Goal: Task Accomplishment & Management: Manage account settings

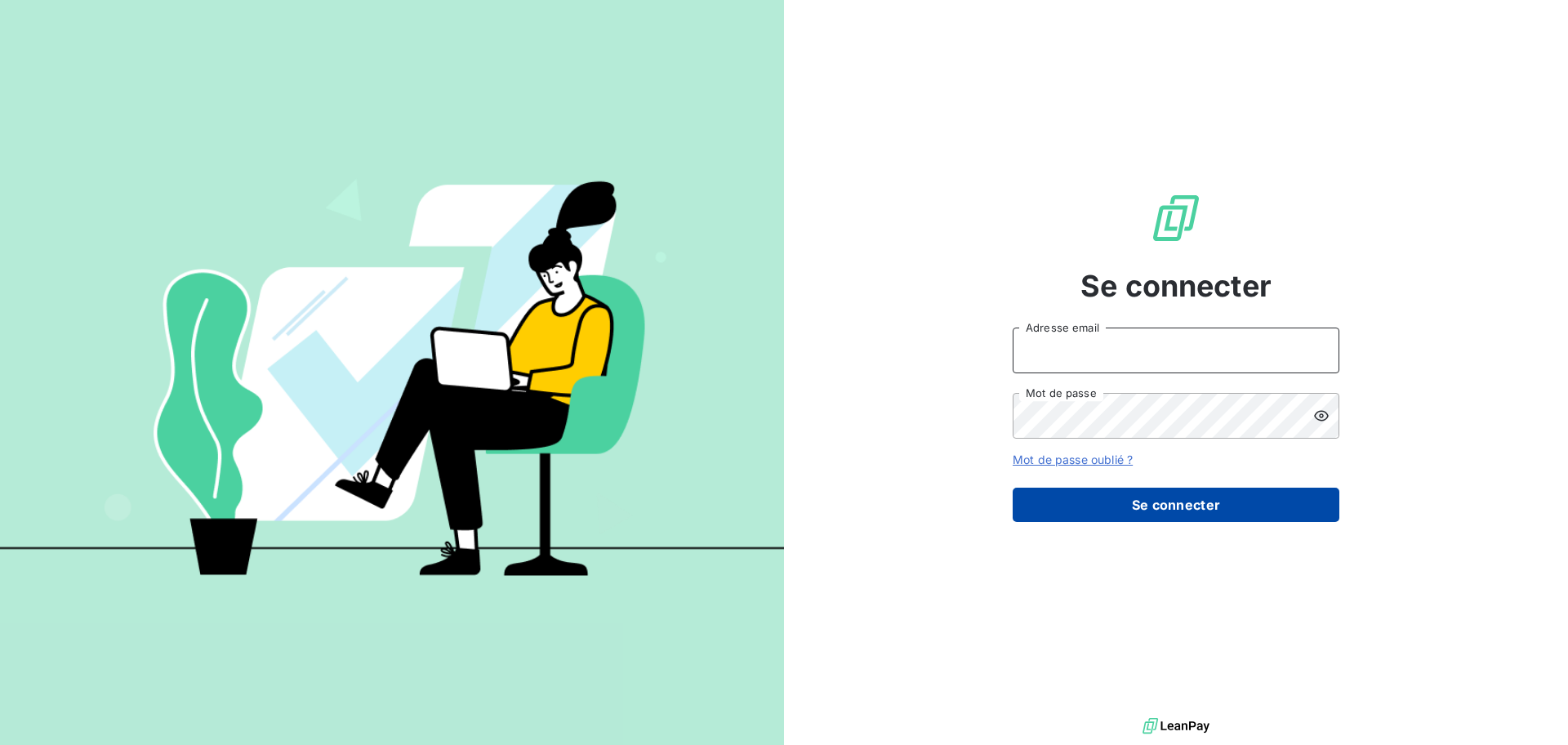
type input "anett.midipyrenees@anett.fr"
click at [1130, 509] on button "Se connecter" at bounding box center [1176, 505] width 326 height 34
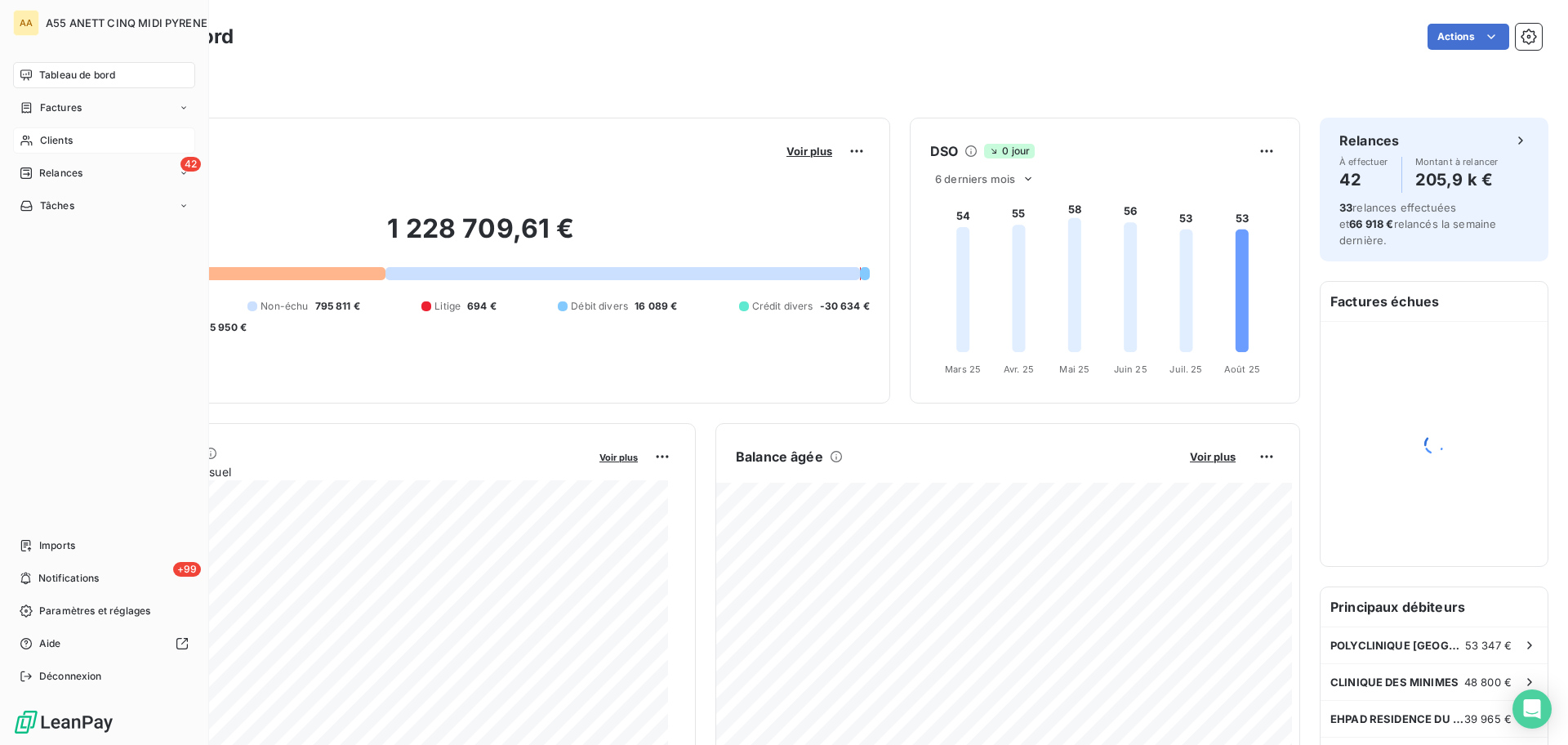
click at [73, 142] on div "Clients" at bounding box center [104, 140] width 182 height 26
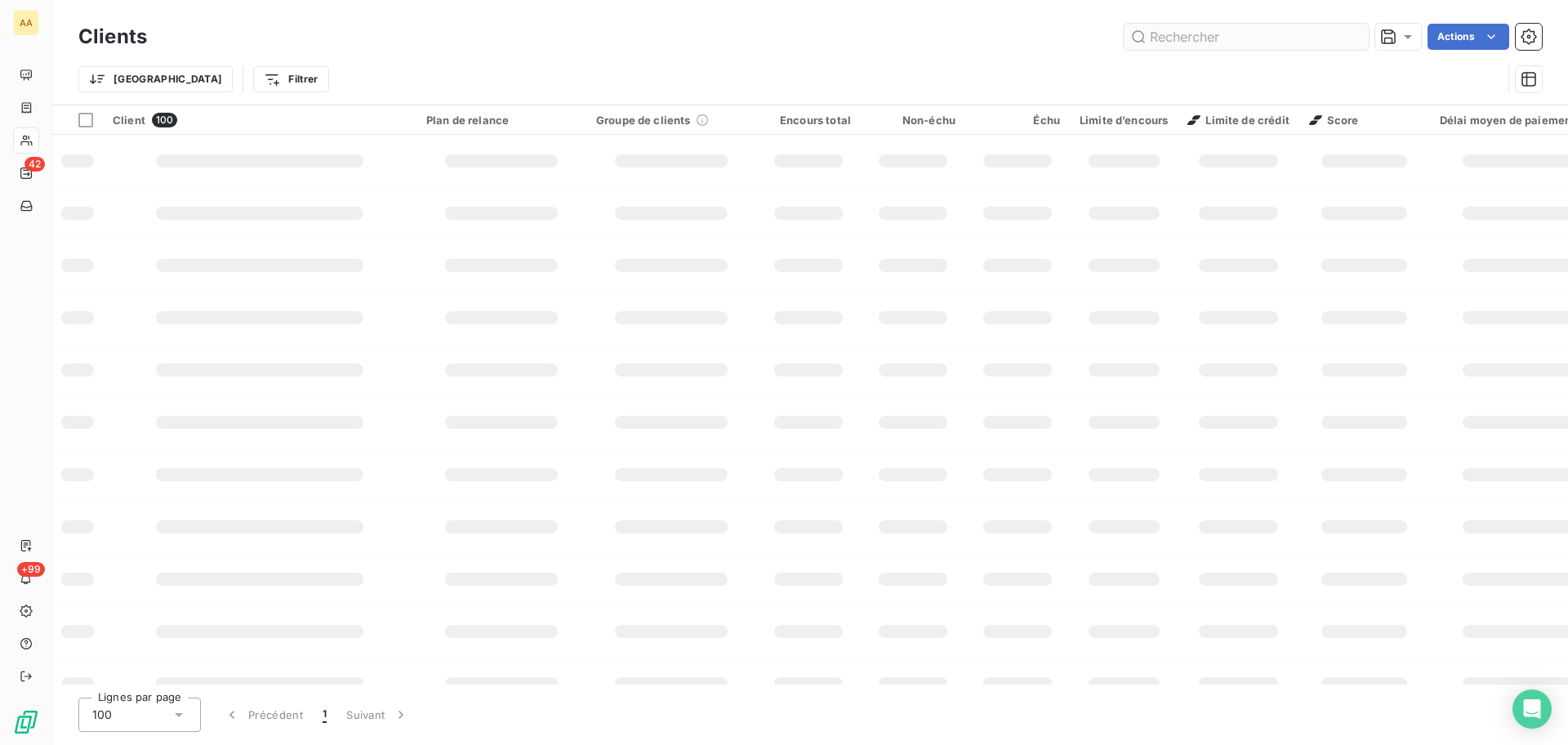
click at [1183, 34] on input "text" at bounding box center [1247, 37] width 245 height 26
click at [1181, 27] on input "text" at bounding box center [1247, 37] width 245 height 26
click at [1229, 36] on input "text" at bounding box center [1247, 37] width 245 height 26
type input "3339"
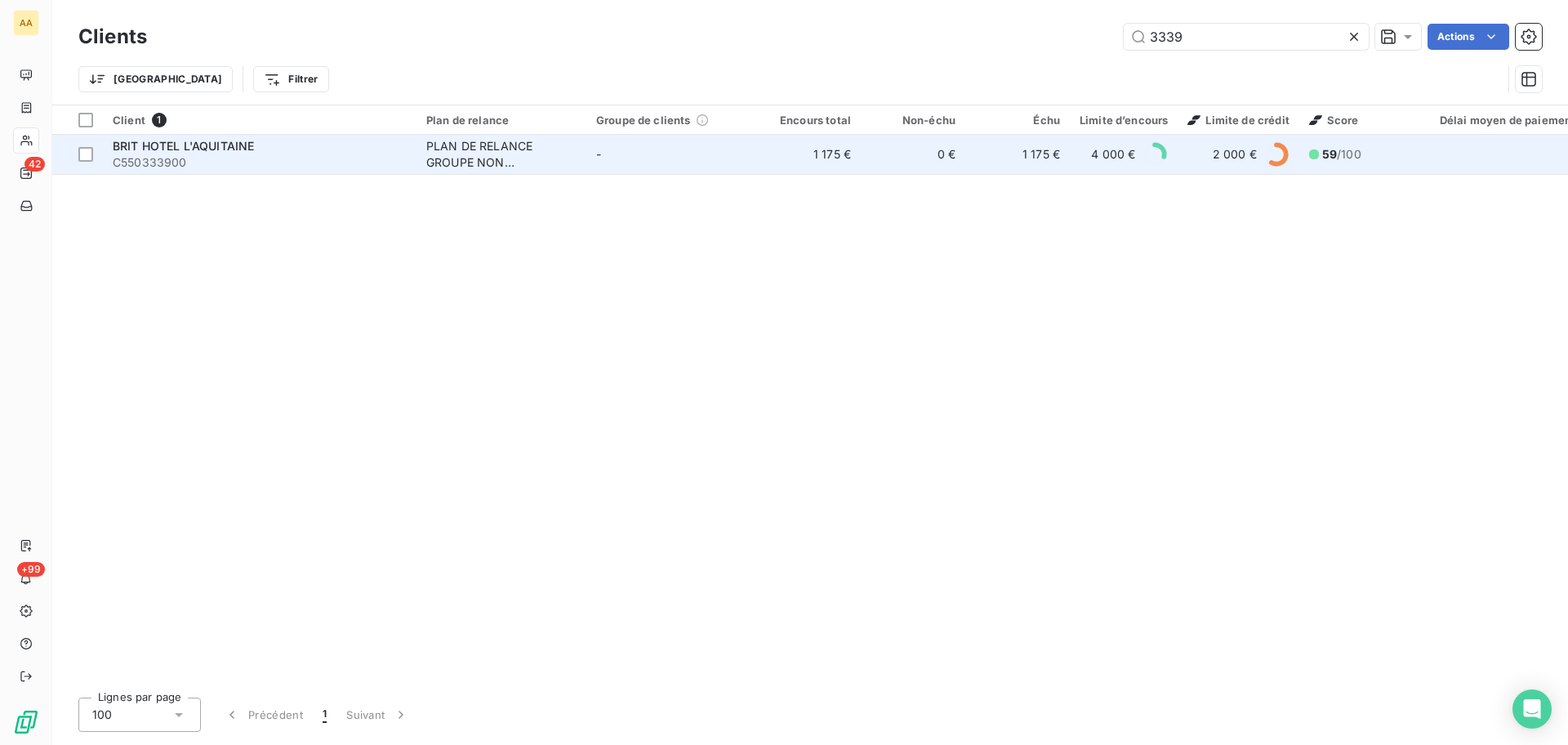
click at [462, 158] on div "PLAN DE RELANCE GROUPE NON AUTOMATIQUE" at bounding box center [501, 154] width 150 height 33
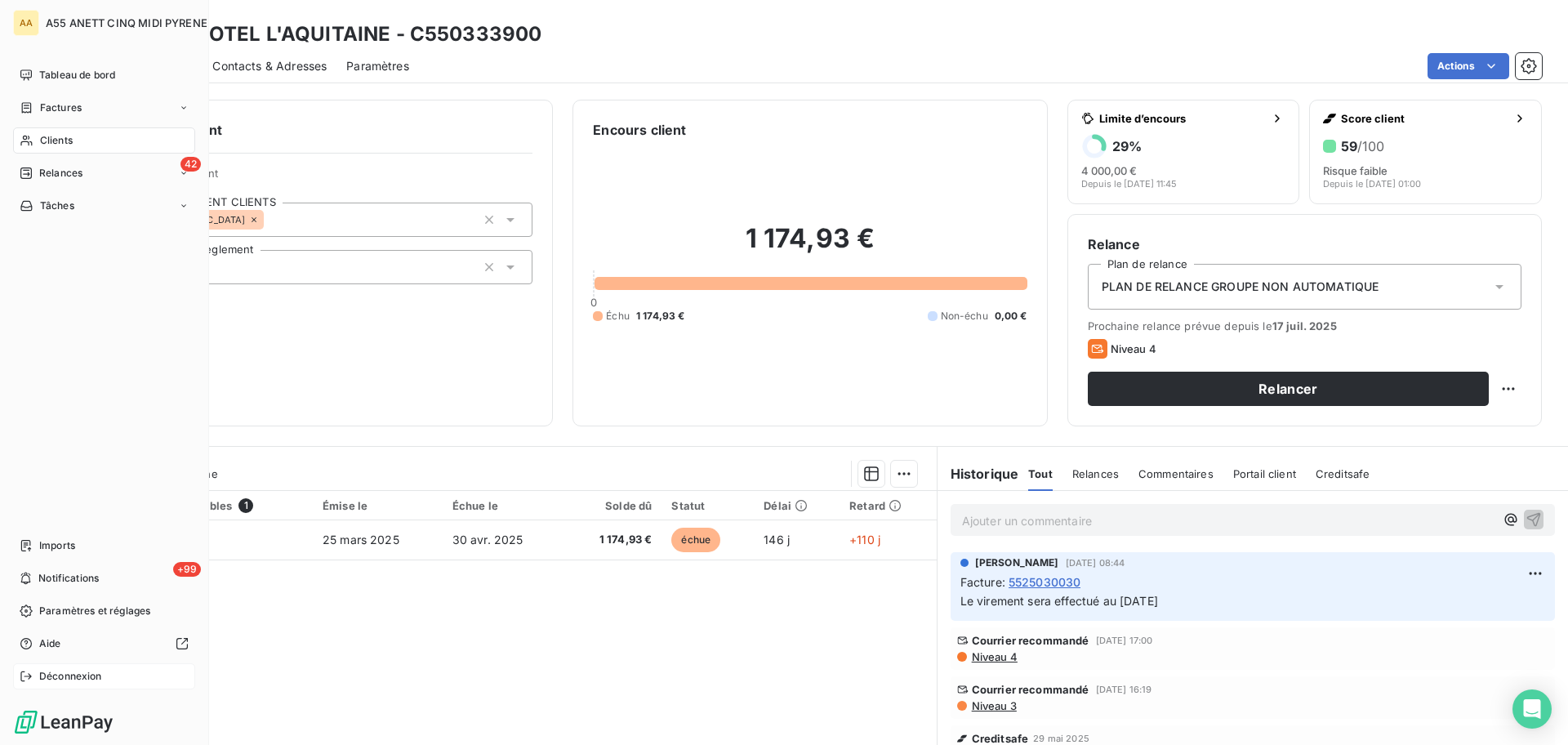
click at [24, 671] on icon at bounding box center [26, 676] width 13 height 13
